Goal: Manage account settings

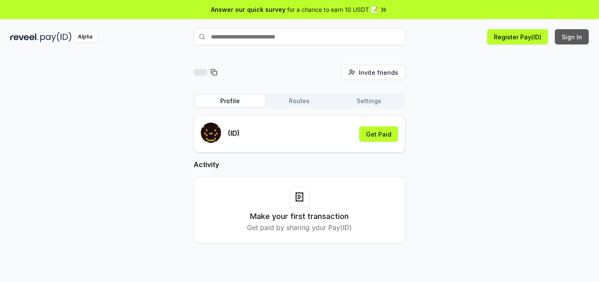
click at [565, 35] on button "Sign In" at bounding box center [572, 36] width 34 height 15
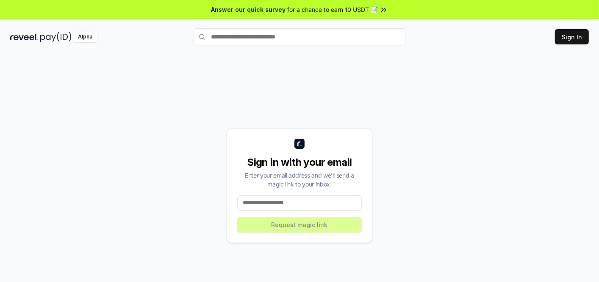
click at [298, 206] on input at bounding box center [299, 203] width 124 height 15
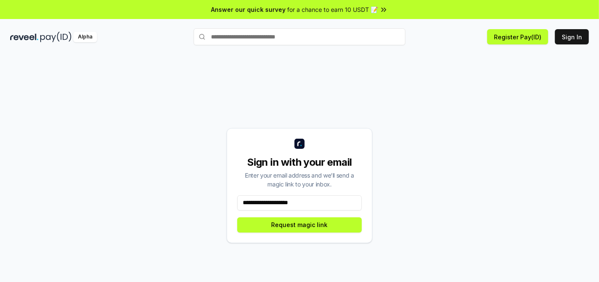
type input "**********"
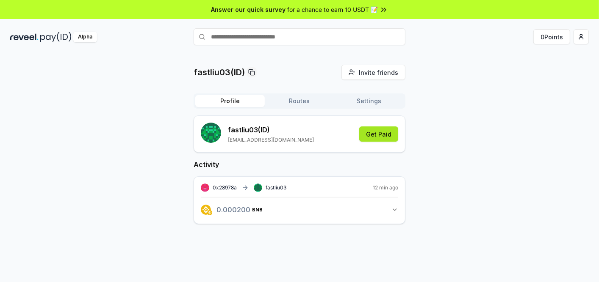
click at [376, 137] on button "Get Paid" at bounding box center [378, 134] width 39 height 15
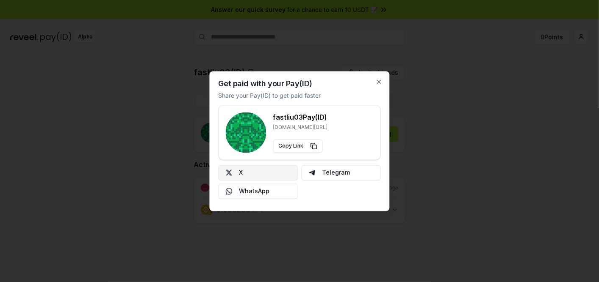
click at [253, 176] on button "X" at bounding box center [259, 172] width 80 height 15
click at [377, 79] on icon "button" at bounding box center [379, 81] width 7 height 7
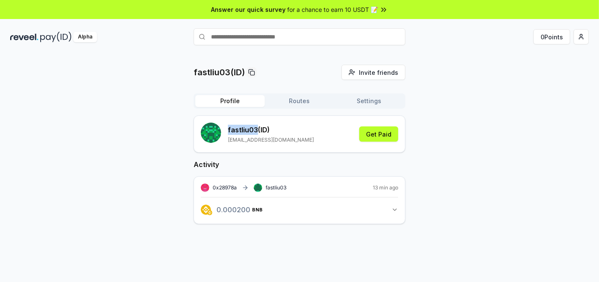
drag, startPoint x: 257, startPoint y: 129, endPoint x: 225, endPoint y: 128, distance: 31.8
click at [225, 128] on div "fastliu03 (ID) fatliu1233v@gmail.com" at bounding box center [257, 134] width 113 height 23
copy p "fastliu03"
click at [286, 157] on div "fastliu03 (ID) fatliu1233v@gmail.com Get Paid Activity 0x28978a fastliu03 14 mi…" at bounding box center [300, 177] width 212 height 122
click at [244, 129] on p "fastliu03 (ID)" at bounding box center [271, 130] width 86 height 10
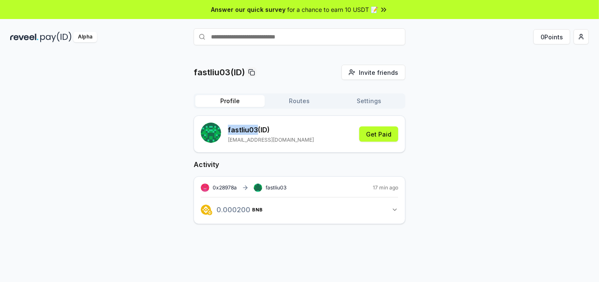
click at [244, 129] on p "fastliu03 (ID)" at bounding box center [271, 130] width 86 height 10
copy p "fastliu03"
click at [294, 248] on div "fastliu03(ID) Invite friends Invite Profile Routes Settings fastliu03 (ID) fatl…" at bounding box center [299, 177] width 599 height 259
click at [347, 211] on button "0.000200 BNB 0.0002 BNB" at bounding box center [299, 210] width 197 height 14
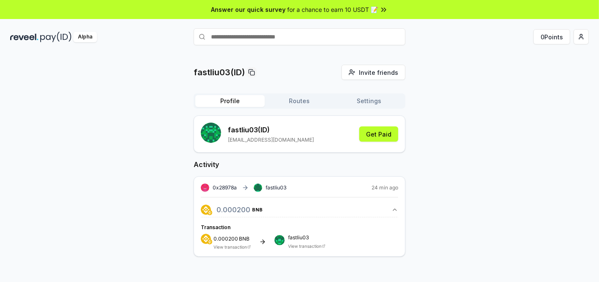
click at [347, 211] on button "0.000200 BNB 0.0002 BNB" at bounding box center [299, 210] width 197 height 14
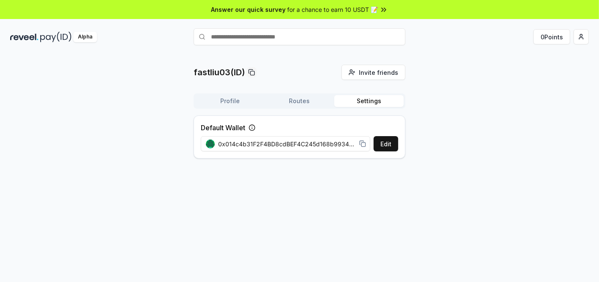
click at [373, 99] on button "Settings" at bounding box center [368, 101] width 69 height 12
click at [389, 141] on button "Edit" at bounding box center [385, 143] width 25 height 15
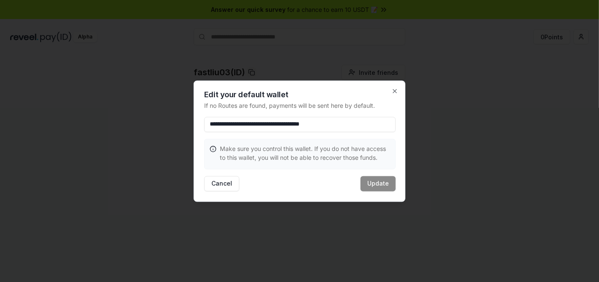
click at [396, 86] on div "**********" at bounding box center [300, 141] width 212 height 122
click at [395, 92] on icon "button" at bounding box center [394, 91] width 7 height 7
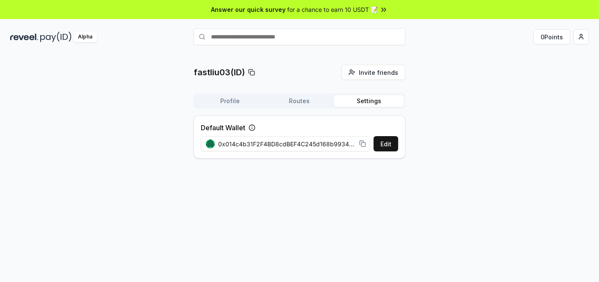
click at [363, 145] on icon at bounding box center [362, 144] width 7 height 7
click at [359, 137] on div "0x014c4b31F2F4BD8cdBEF4C245d168b9934673295" at bounding box center [286, 144] width 170 height 19
click at [362, 144] on icon at bounding box center [362, 144] width 7 height 7
click at [238, 100] on button "Profile" at bounding box center [229, 101] width 69 height 12
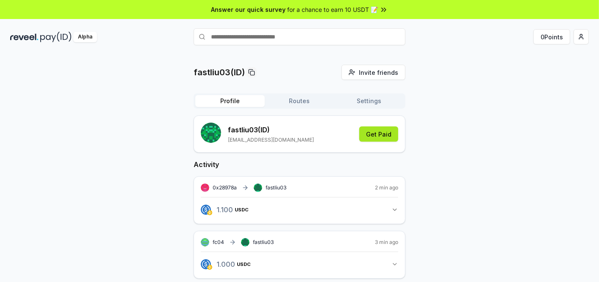
click at [391, 134] on button "Get Paid" at bounding box center [378, 134] width 39 height 15
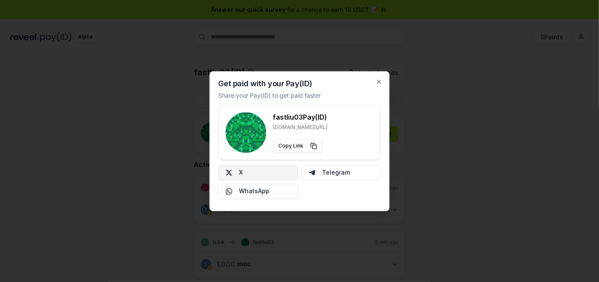
click at [260, 171] on button "X" at bounding box center [259, 172] width 80 height 15
click at [379, 82] on icon "button" at bounding box center [379, 81] width 7 height 7
